Goal: Communication & Community: Answer question/provide support

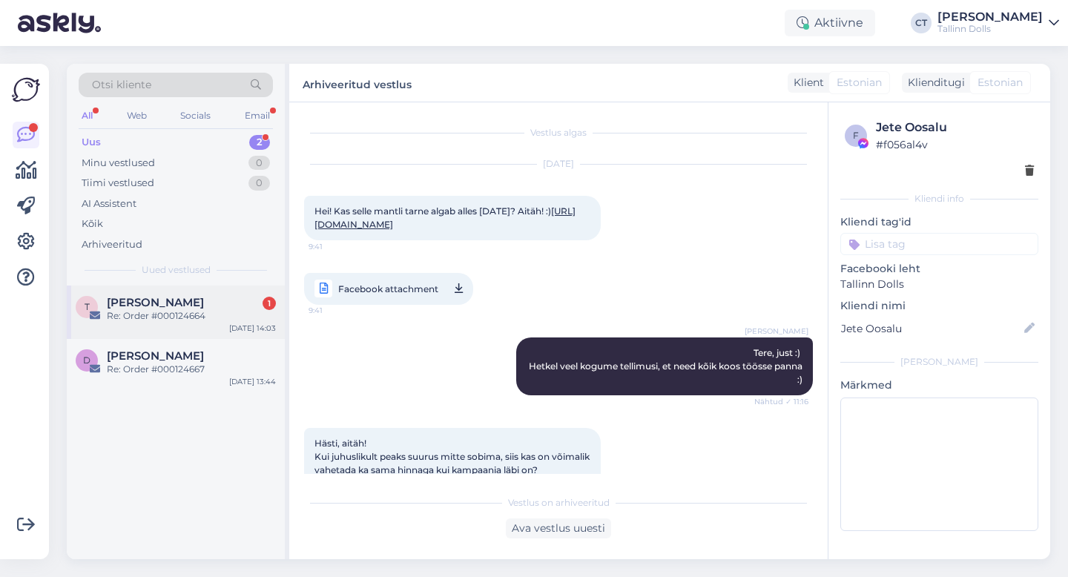
scroll to position [479, 0]
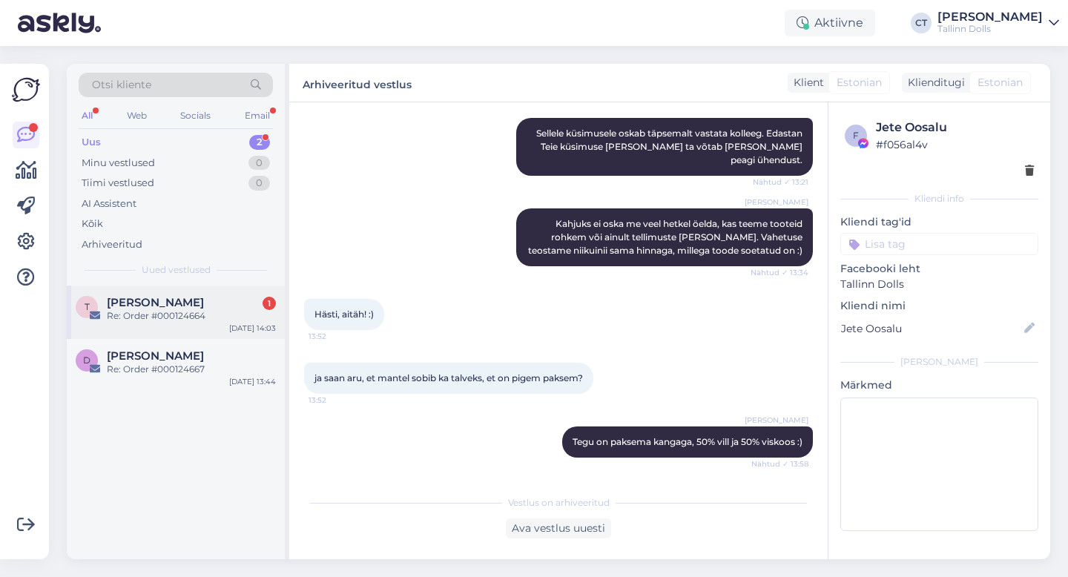
click at [148, 322] on div "Re: Order #000124664" at bounding box center [191, 315] width 169 height 13
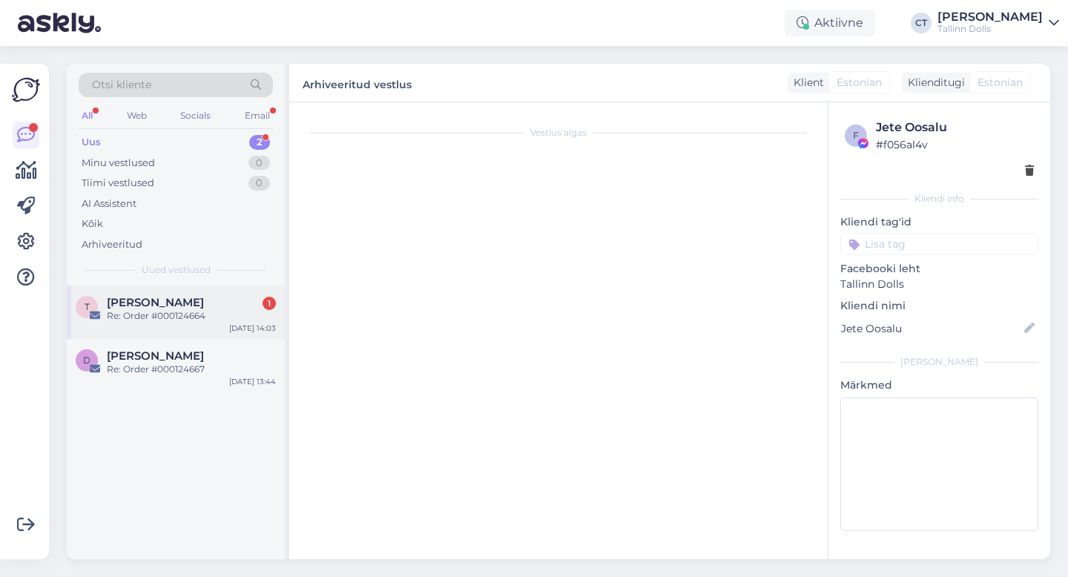
scroll to position [0, 0]
click at [205, 299] on div "Triin Tammai 1" at bounding box center [191, 302] width 169 height 13
click at [217, 327] on div "T Triin Tammai 1 Re: Order #000124664 [DATE] 14:03" at bounding box center [176, 312] width 218 height 53
click at [116, 139] on div "Uus 2" at bounding box center [176, 142] width 194 height 21
click at [150, 289] on div "T Triin Tammai 1 Re: Order #000124664 [DATE] 14:03" at bounding box center [176, 312] width 218 height 53
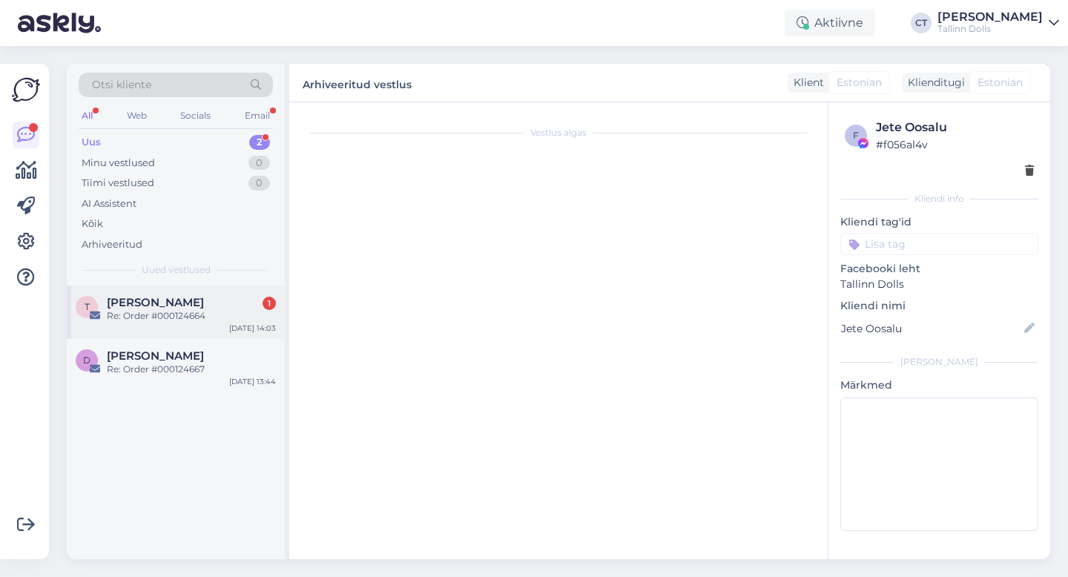
click at [182, 300] on div "Triin Tammai 1" at bounding box center [191, 302] width 169 height 13
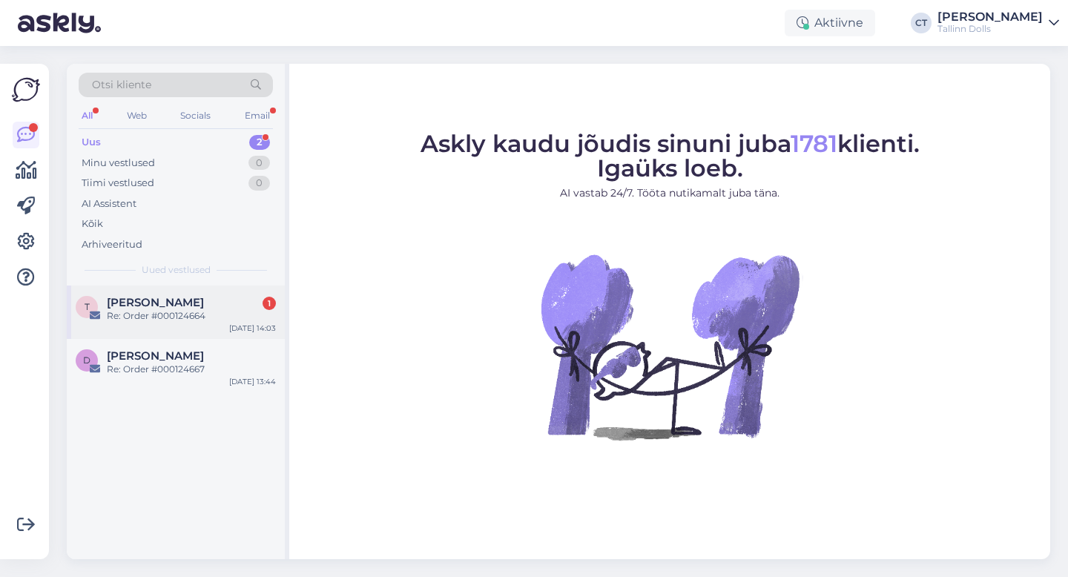
click at [136, 331] on div "T Triin Tammai 1 Re: Order #000124664 [DATE] 14:03" at bounding box center [176, 312] width 218 height 53
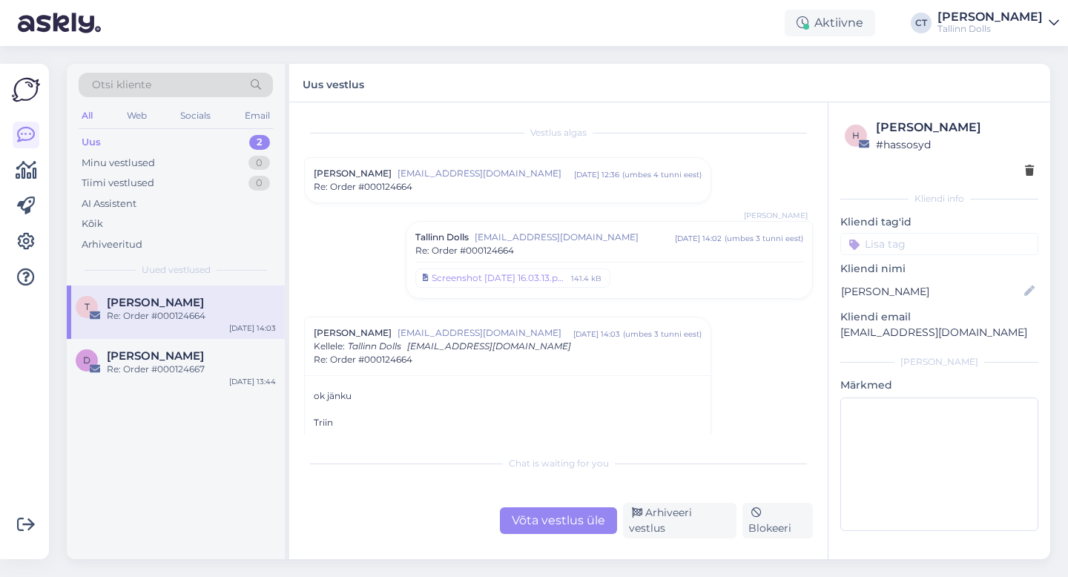
scroll to position [85, 0]
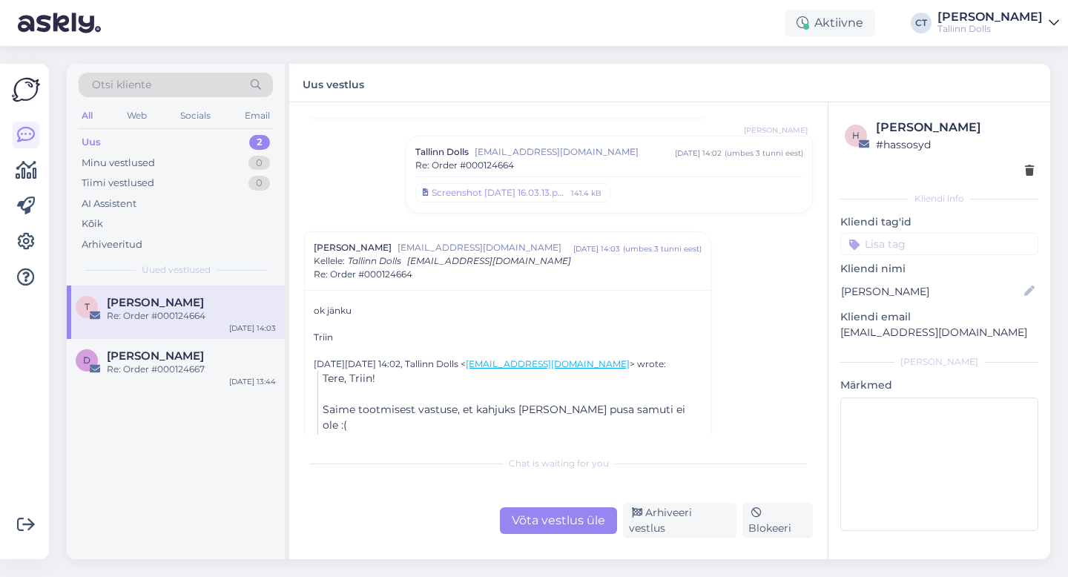
click at [542, 527] on div "Võta vestlus üle" at bounding box center [558, 520] width 117 height 27
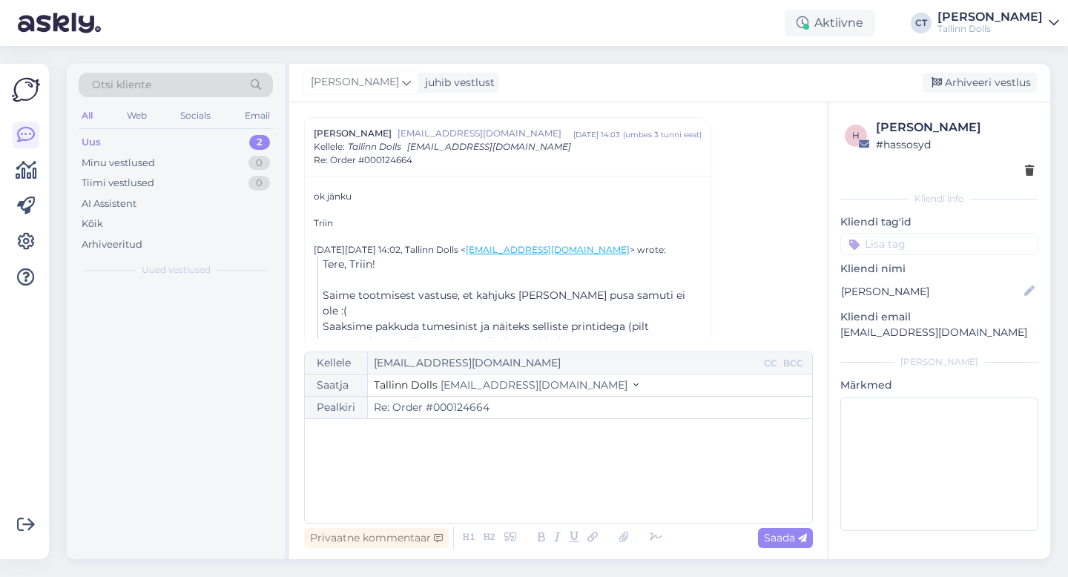
click at [549, 496] on div "﻿" at bounding box center [558, 471] width 493 height 89
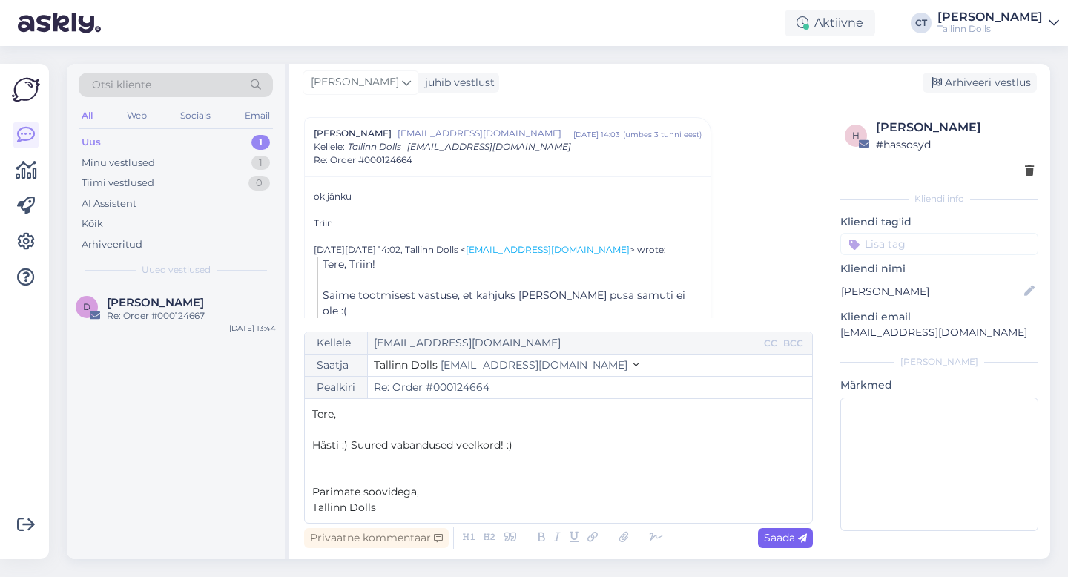
click at [786, 545] on div "Saada" at bounding box center [785, 538] width 55 height 20
type input "Re: Order #000124664"
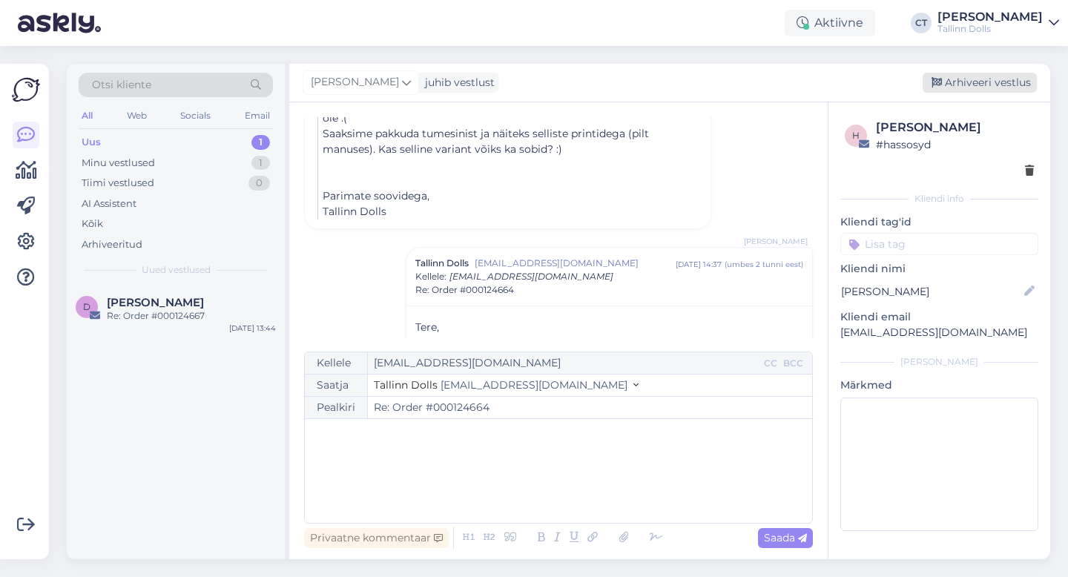
click at [978, 88] on div "Arhiveeri vestlus" at bounding box center [980, 83] width 114 height 20
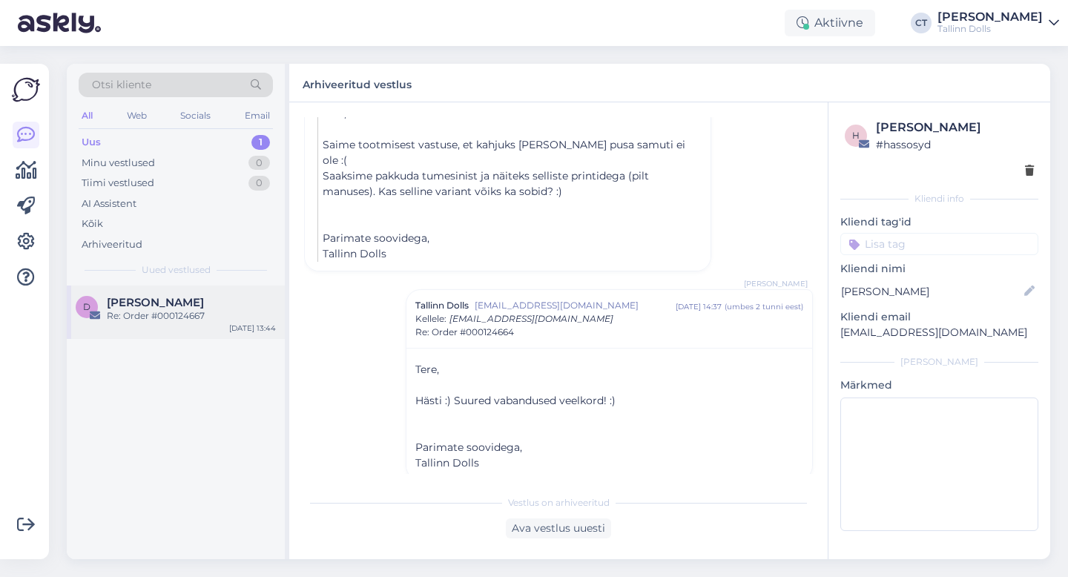
click at [174, 314] on div "Re: Order #000124667" at bounding box center [191, 315] width 169 height 13
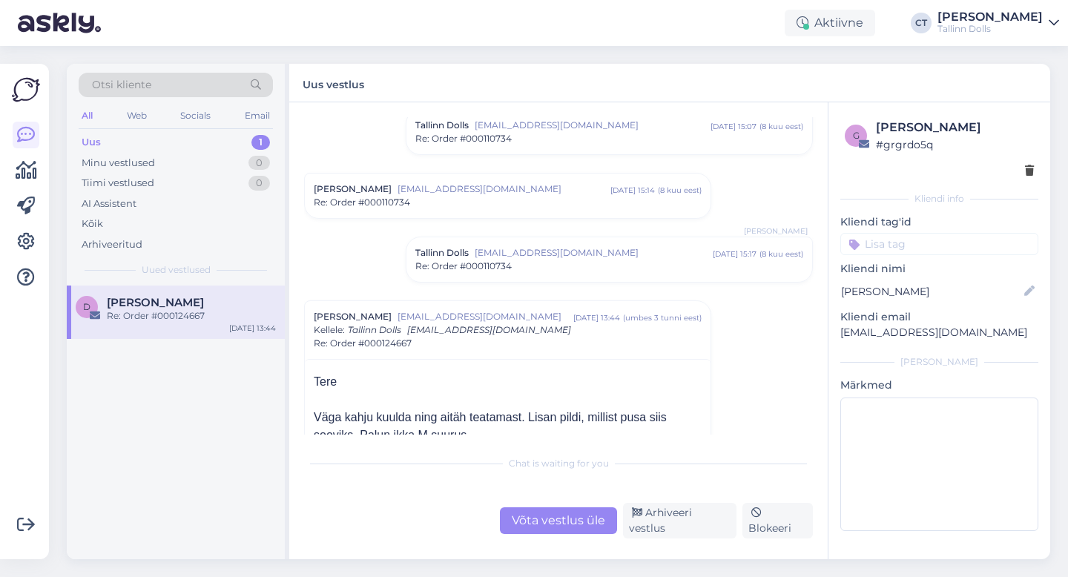
click at [597, 524] on div "Võta vestlus üle" at bounding box center [558, 520] width 117 height 27
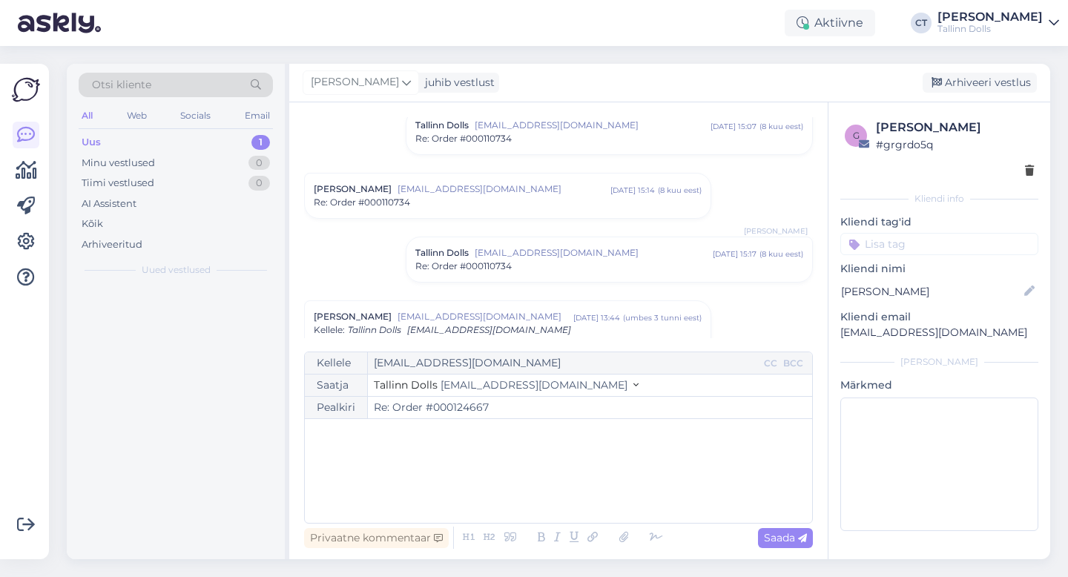
scroll to position [327, 0]
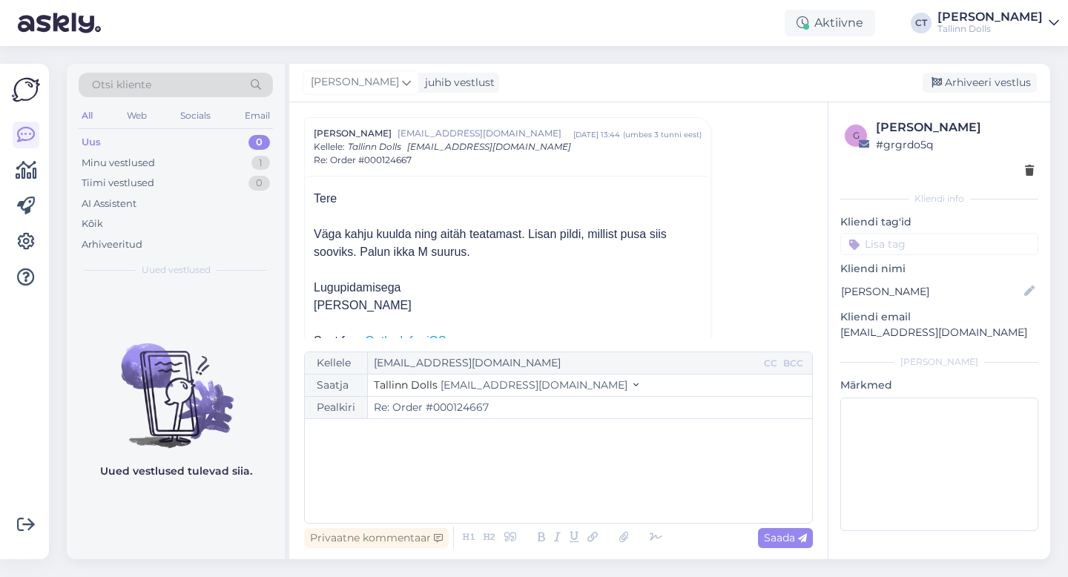
click at [589, 500] on div "﻿" at bounding box center [558, 471] width 493 height 89
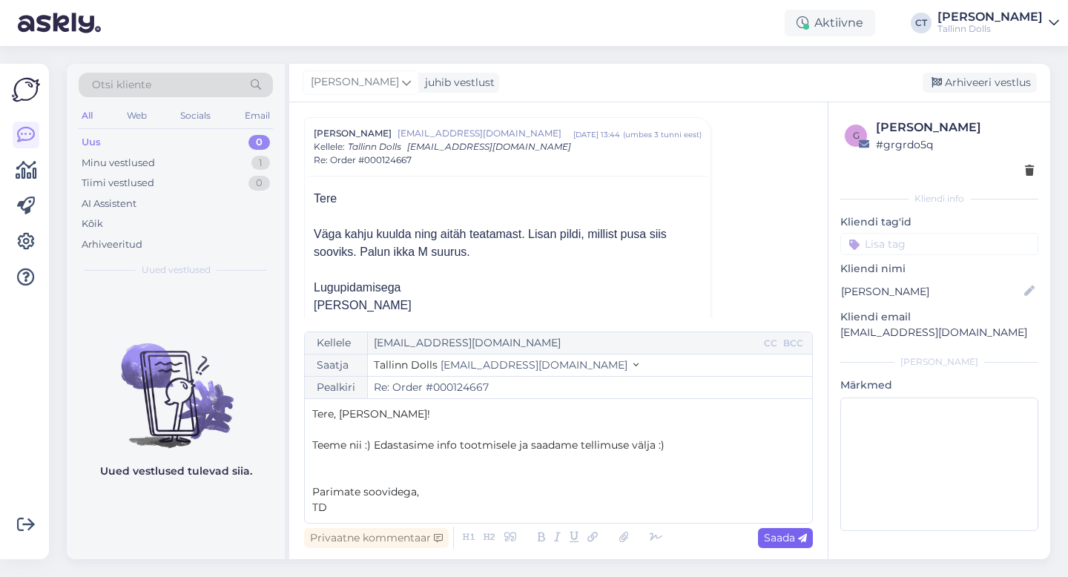
click at [794, 531] on span "Saada" at bounding box center [785, 537] width 43 height 13
type input "Re: Re: Order #000124667"
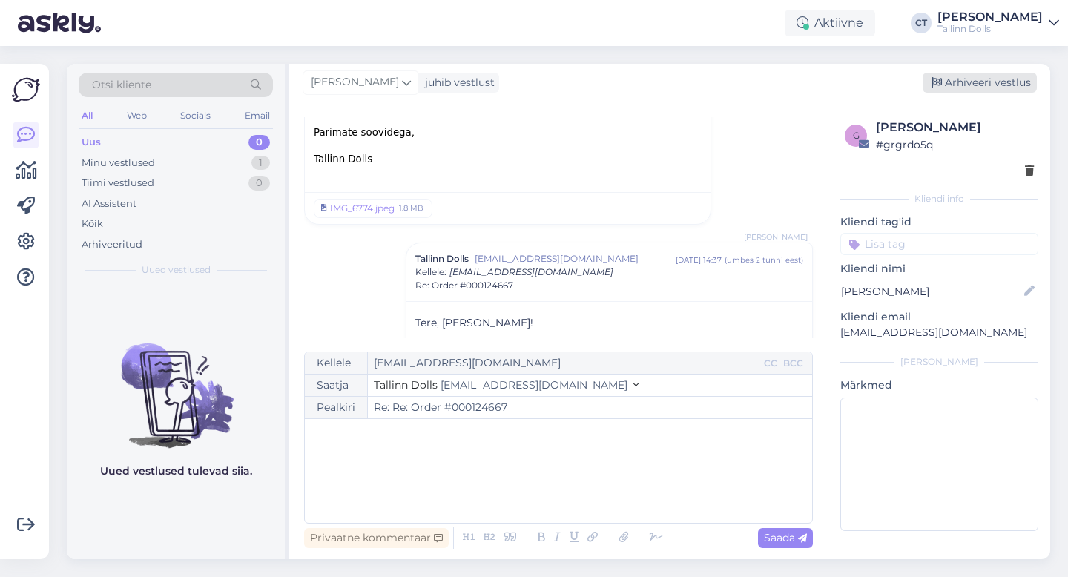
click at [987, 84] on div "Arhiveeri vestlus" at bounding box center [980, 83] width 114 height 20
